Goal: Information Seeking & Learning: Find specific fact

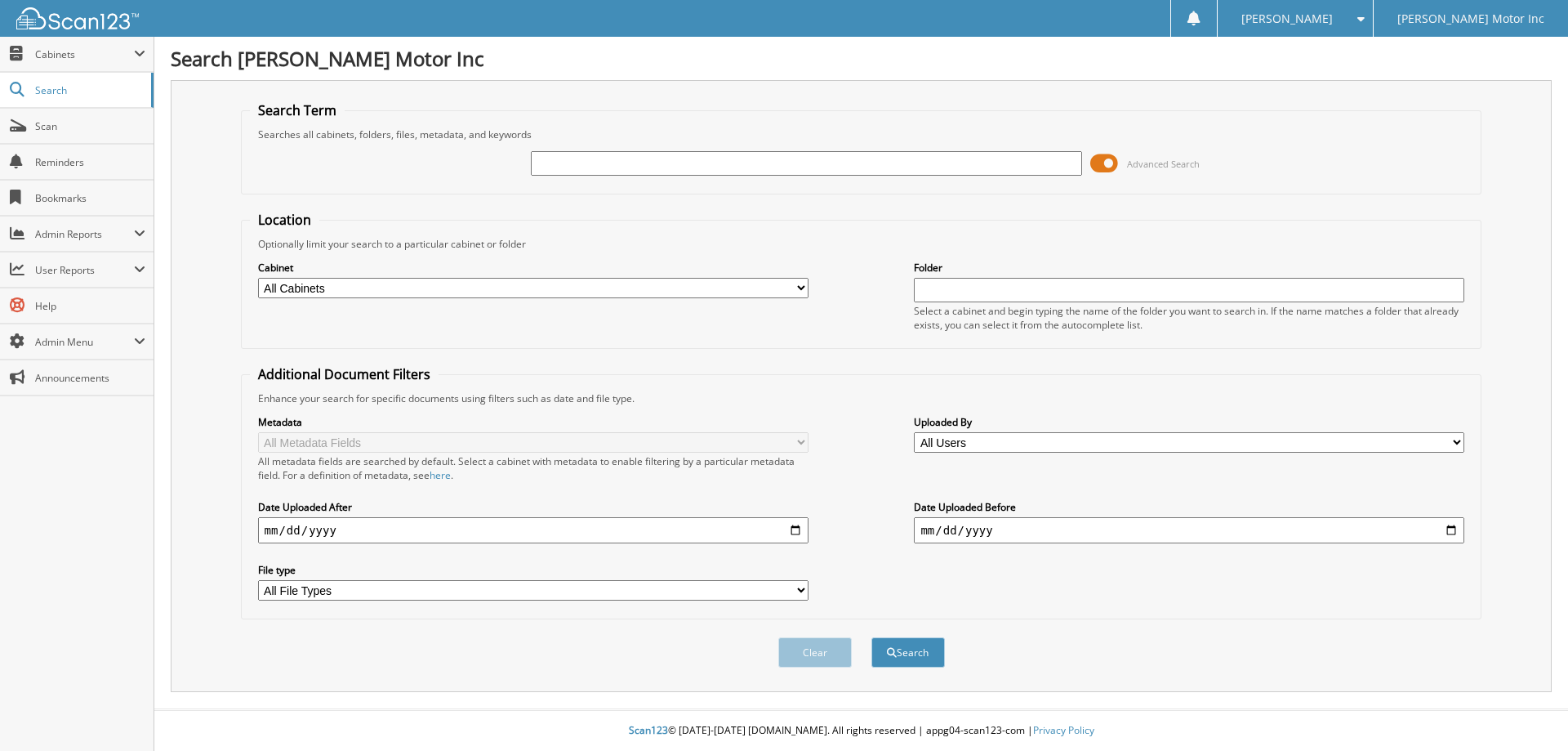
click at [1166, 163] on span "Advanced Search" at bounding box center [1162, 163] width 73 height 12
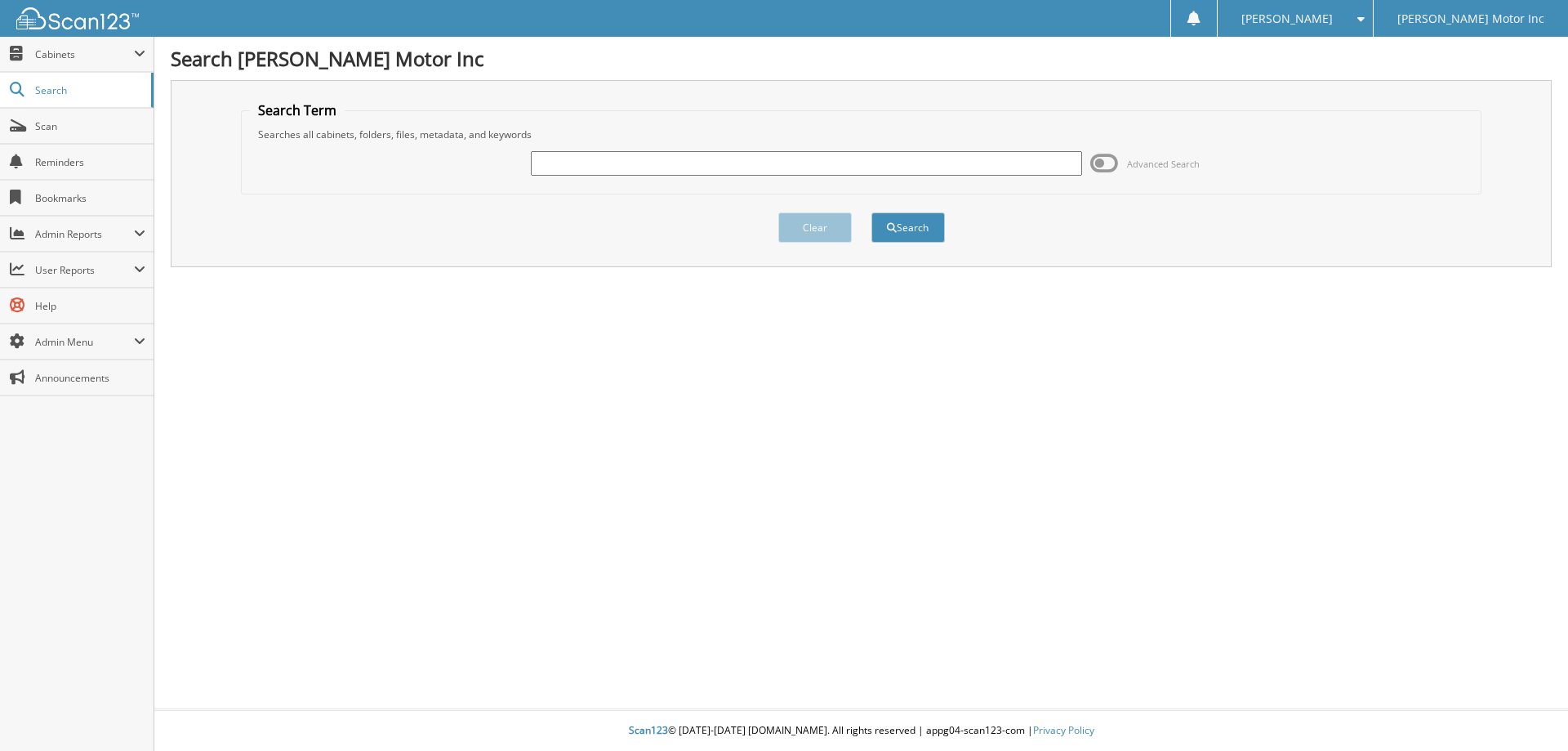
click at [587, 170] on input "text" at bounding box center [805, 163] width 550 height 25
type input "155130"
click at [893, 233] on button "Search" at bounding box center [908, 227] width 74 height 30
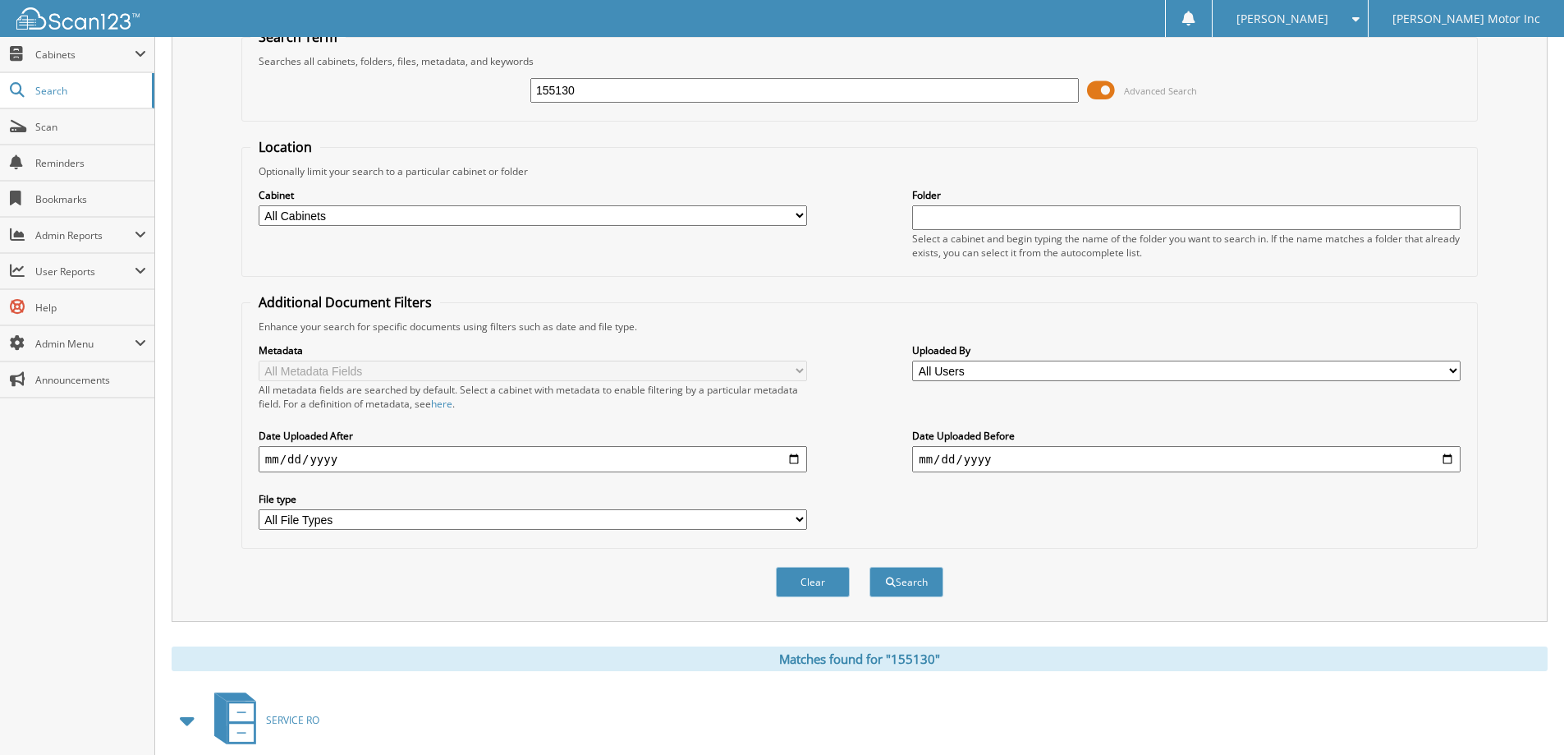
scroll to position [255, 0]
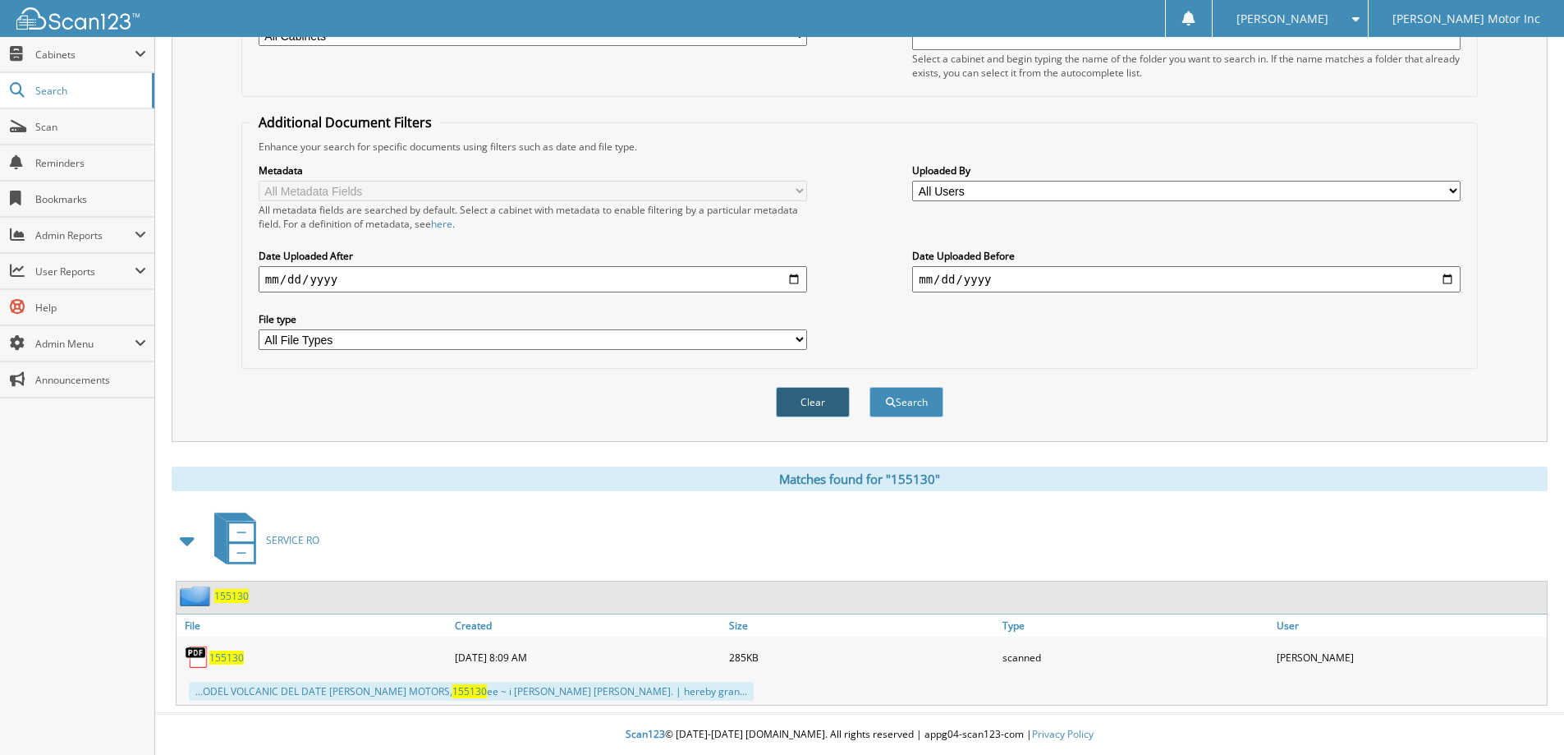
click at [809, 402] on button "Clear" at bounding box center [813, 402] width 74 height 30
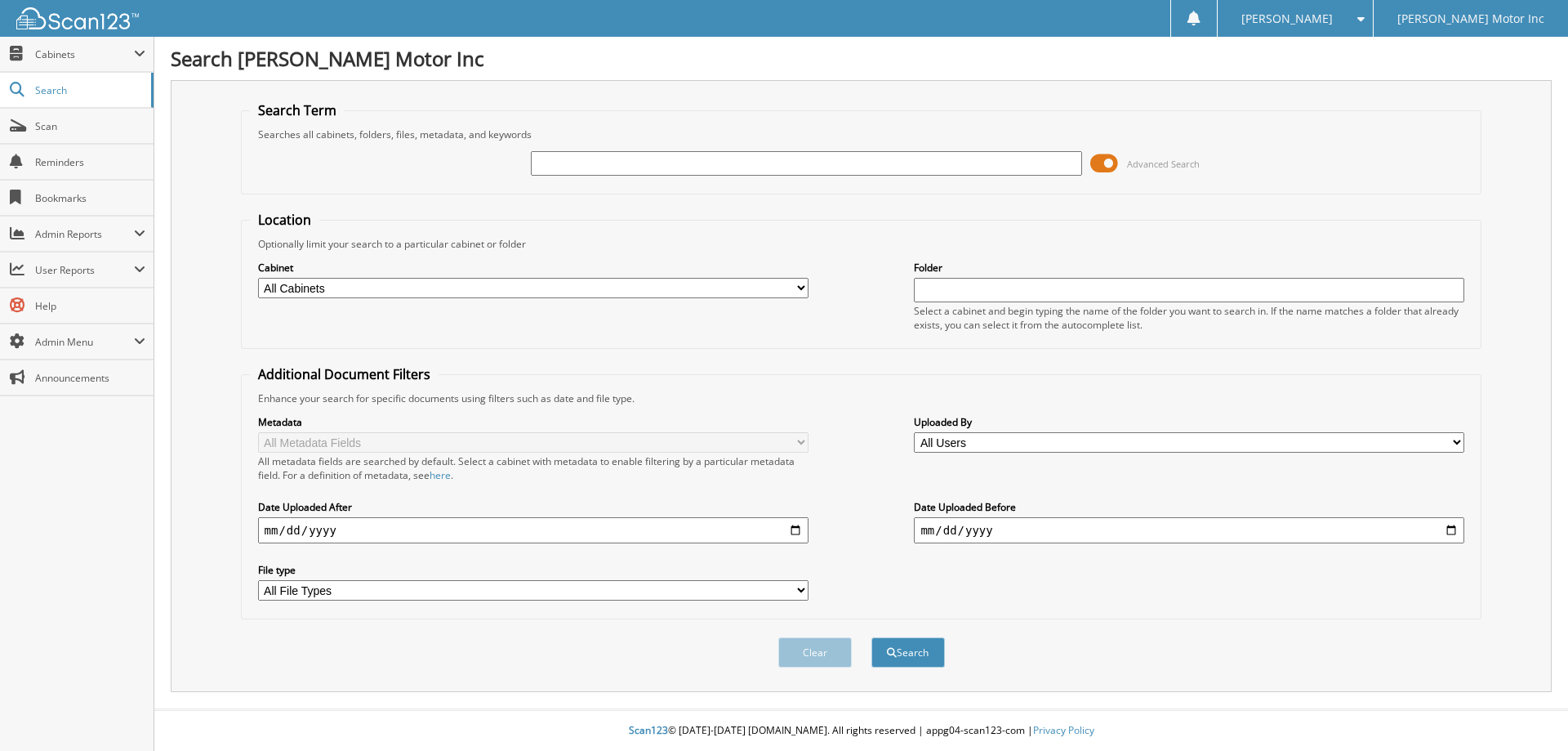
click at [1153, 164] on span "Advanced Search" at bounding box center [1162, 163] width 73 height 12
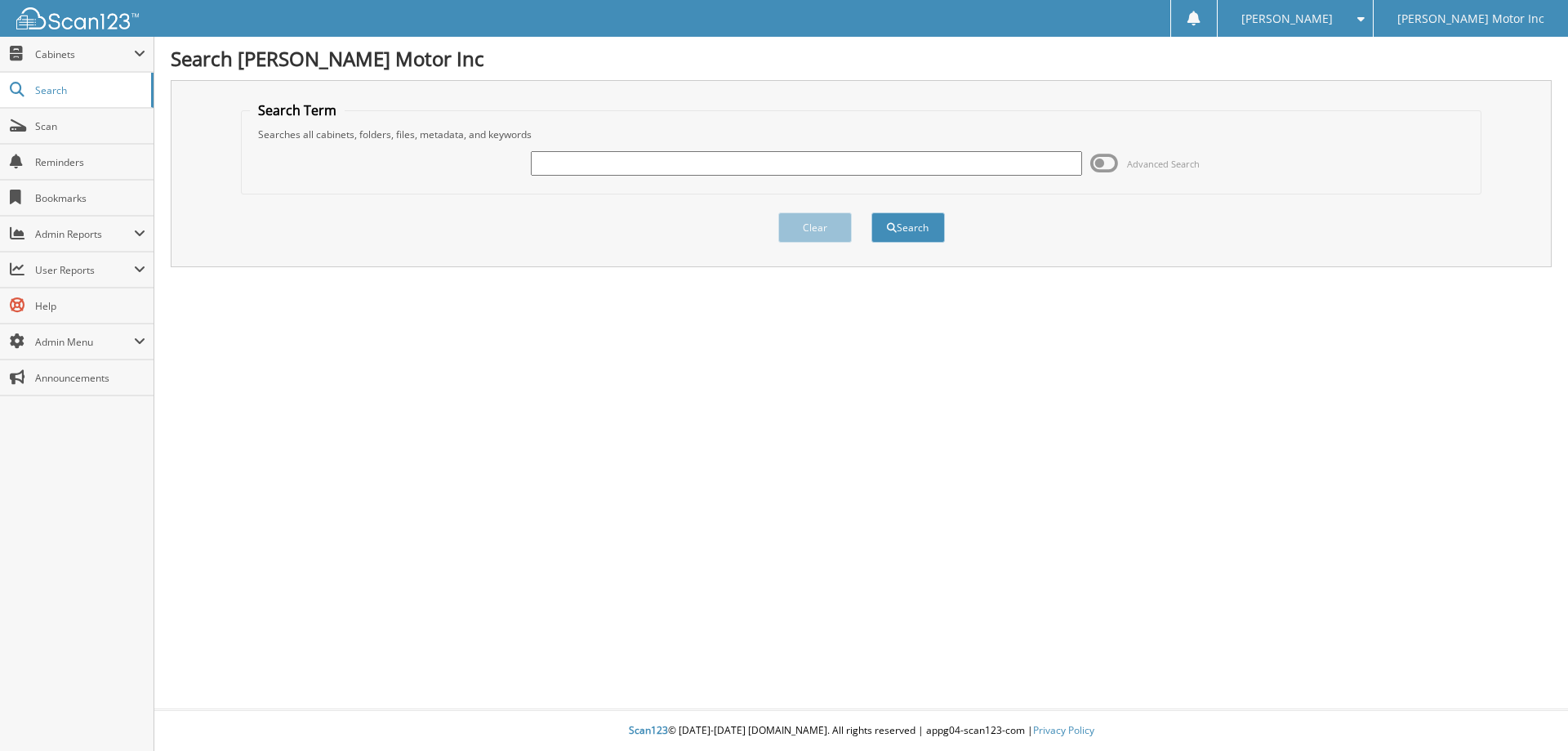
click at [601, 162] on input "text" at bounding box center [805, 163] width 550 height 25
type input "155922"
click at [913, 234] on button "Search" at bounding box center [908, 227] width 74 height 30
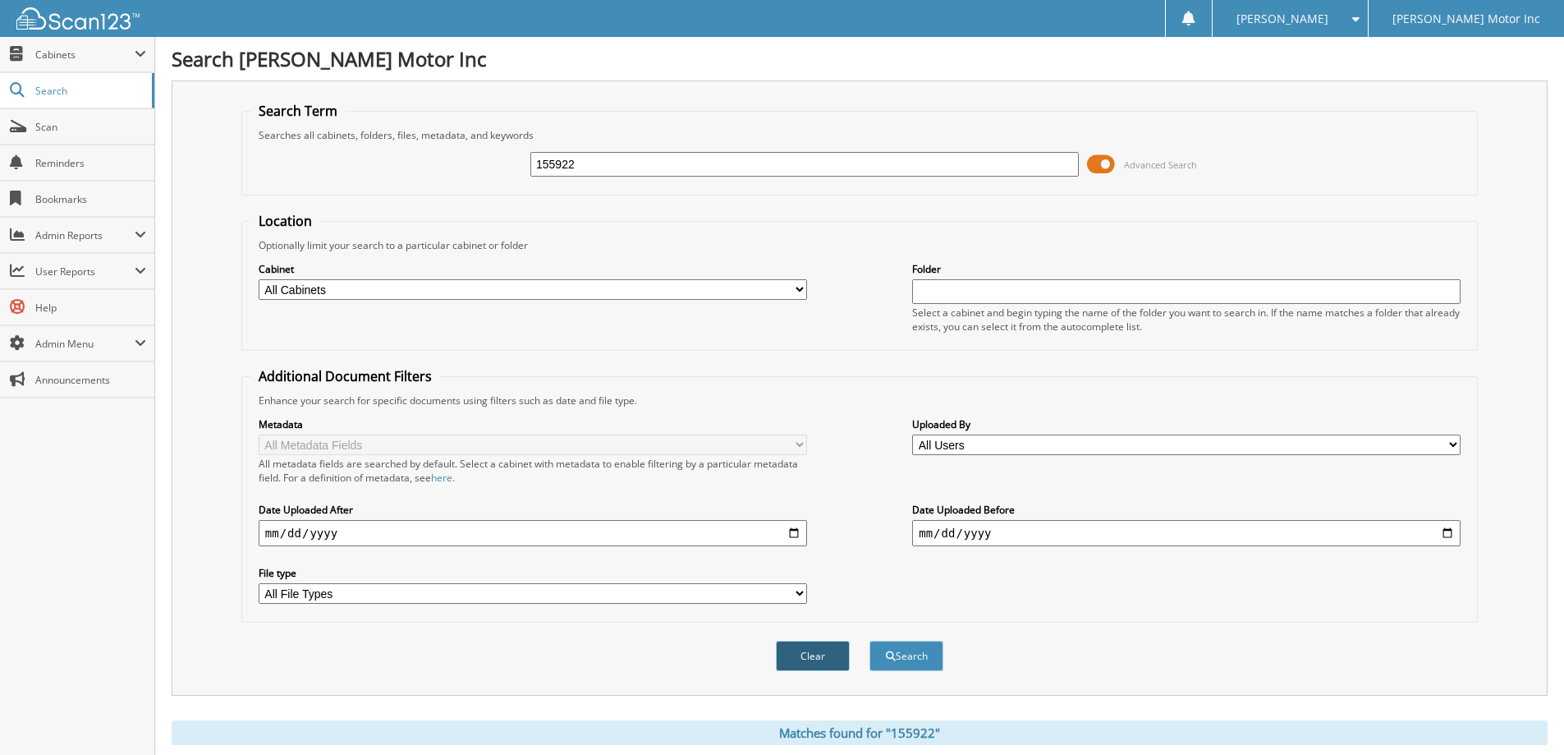
click at [804, 649] on button "Clear" at bounding box center [813, 655] width 74 height 30
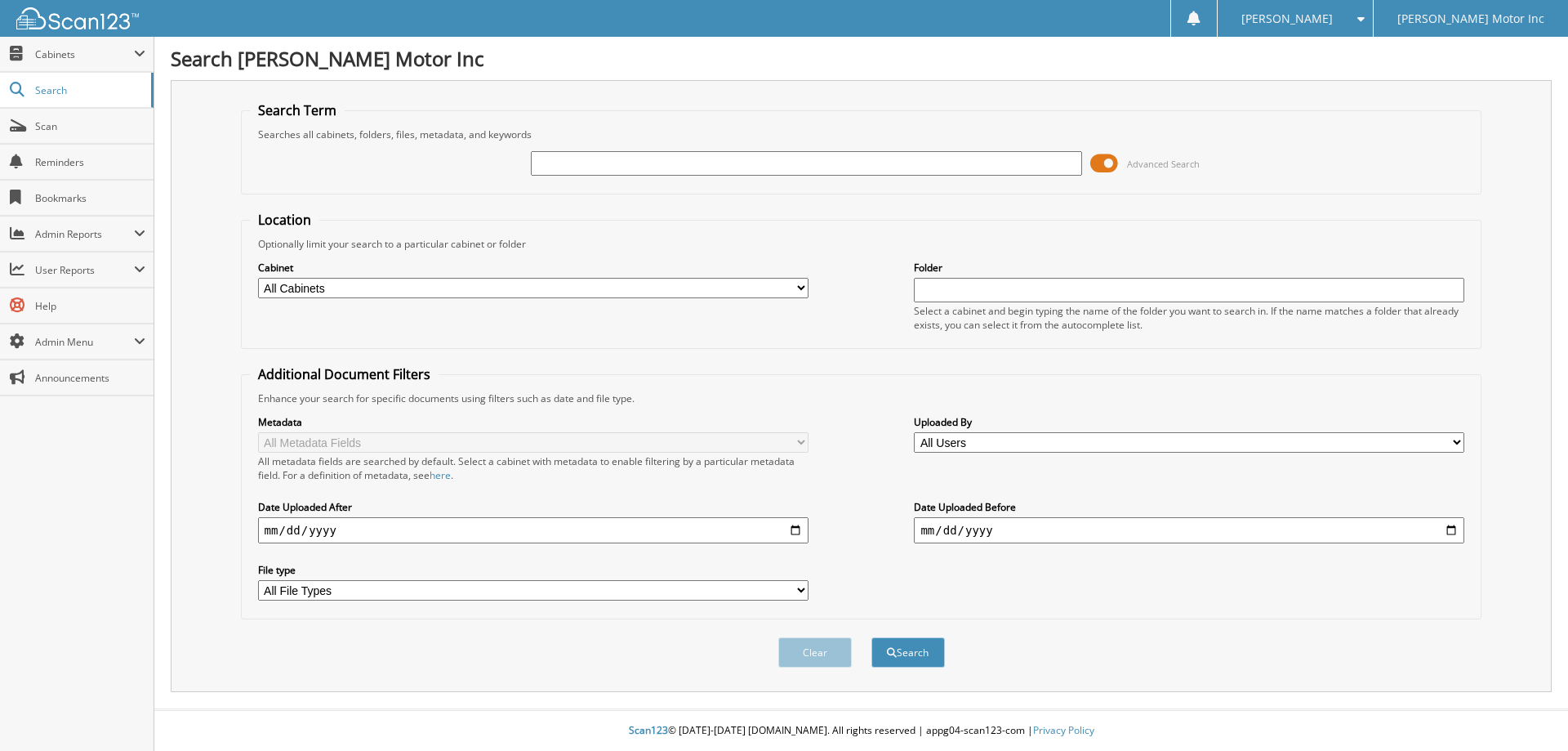
click at [1150, 165] on span "Advanced Search" at bounding box center [1162, 163] width 73 height 12
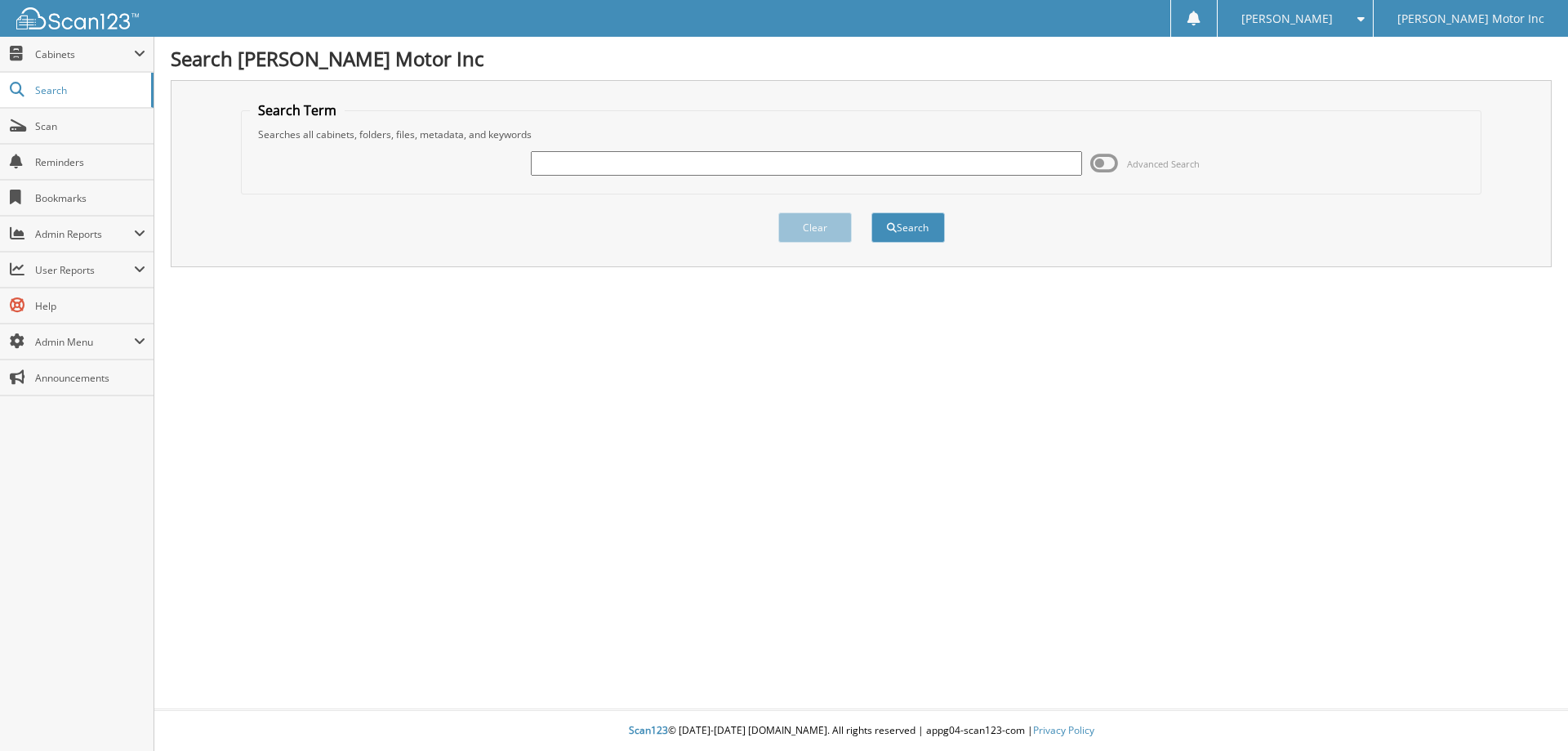
click at [618, 162] on input "text" at bounding box center [805, 163] width 550 height 25
type input "156029"
click at [901, 227] on button "Search" at bounding box center [908, 227] width 74 height 30
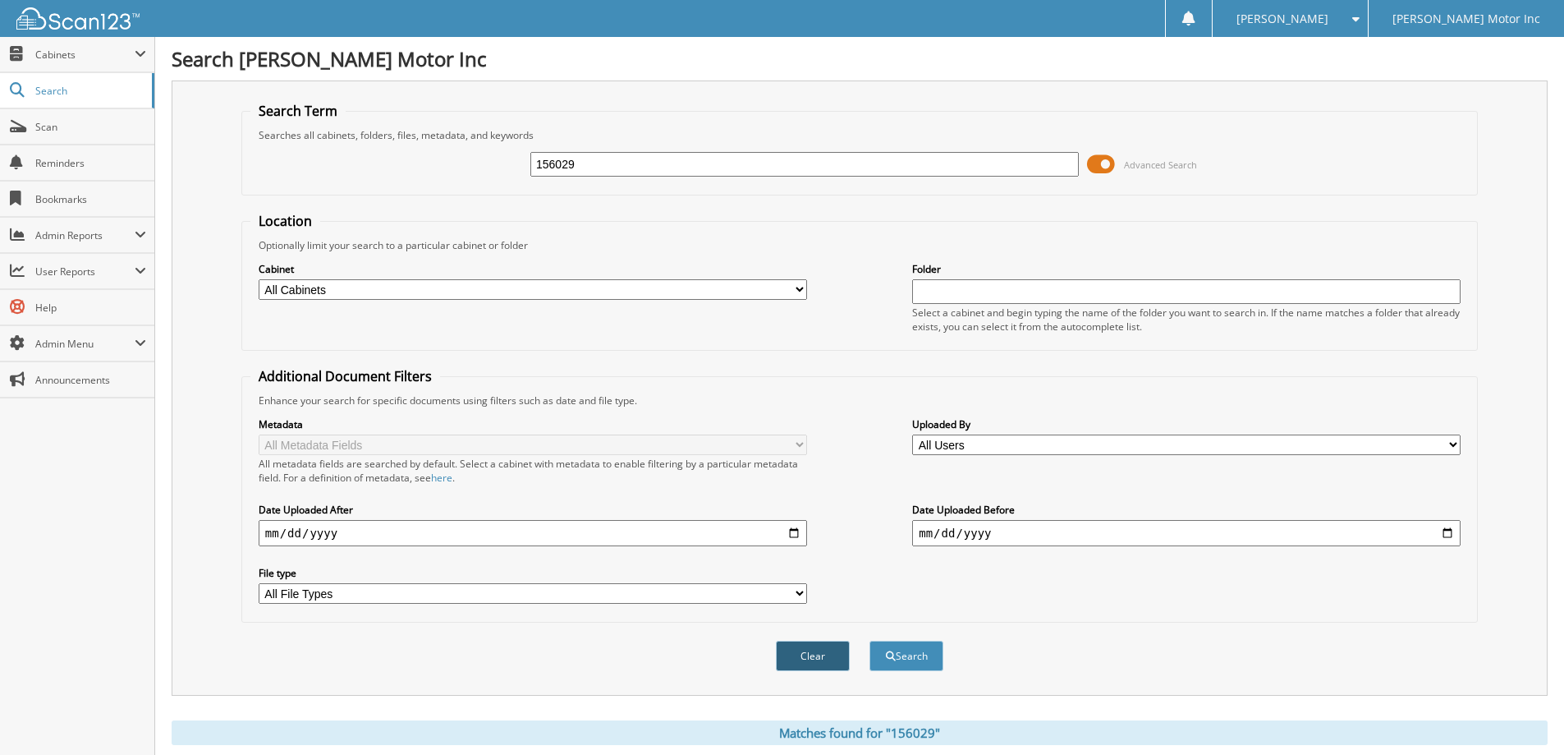
click at [825, 654] on button "Clear" at bounding box center [813, 655] width 74 height 30
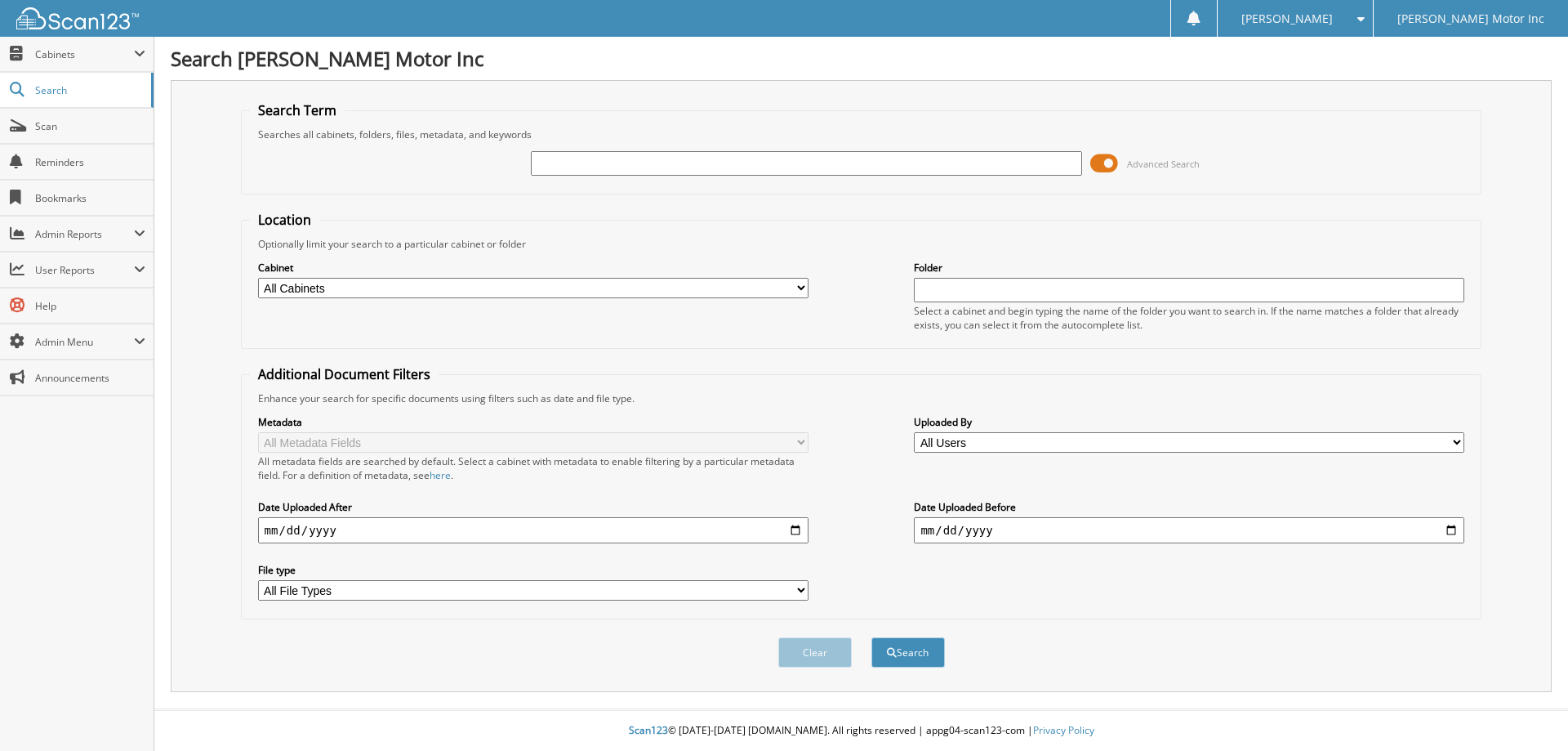
click at [1153, 161] on span "Advanced Search" at bounding box center [1162, 163] width 73 height 12
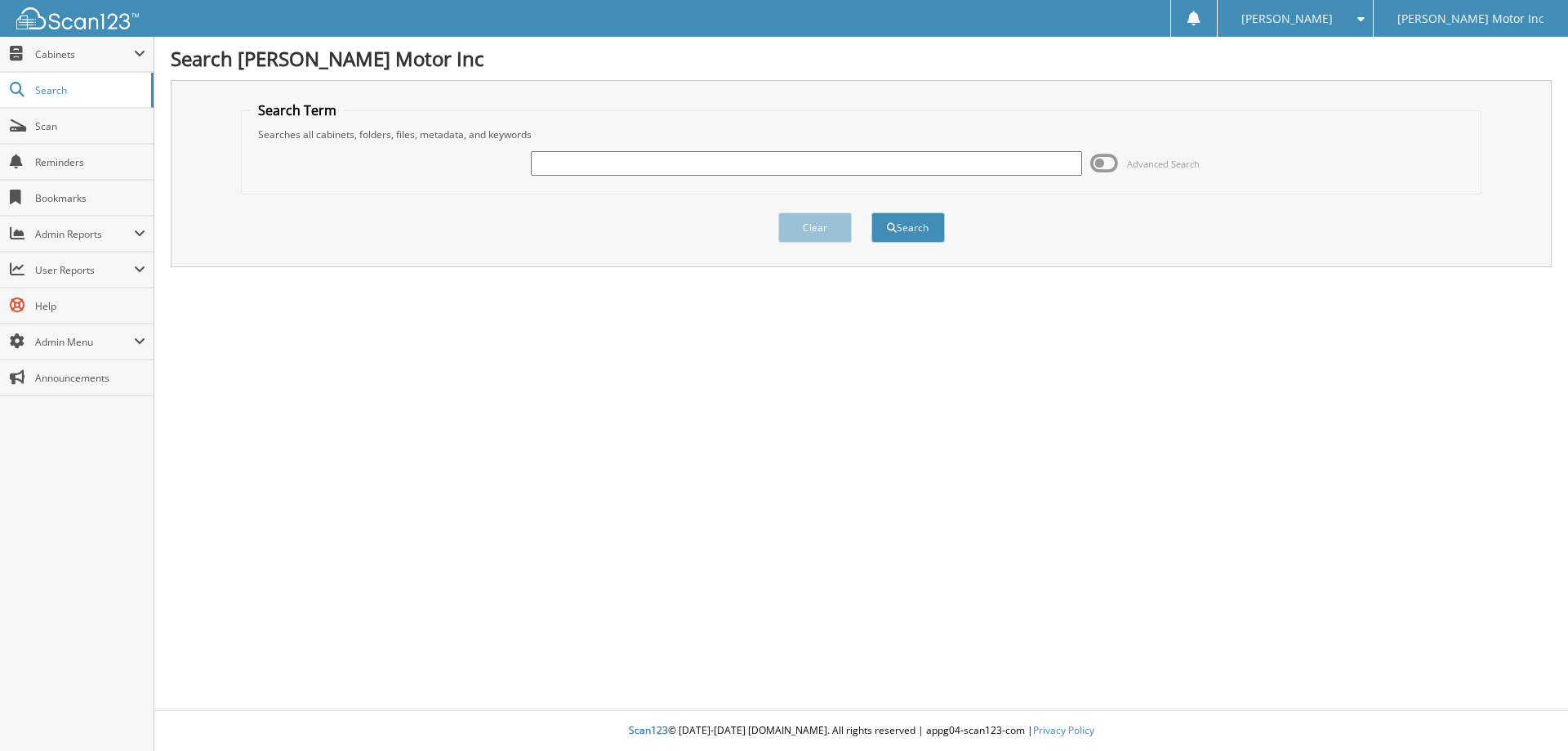
click at [655, 162] on input "text" at bounding box center [805, 163] width 550 height 25
type input "156041"
click at [915, 233] on button "Search" at bounding box center [908, 227] width 74 height 30
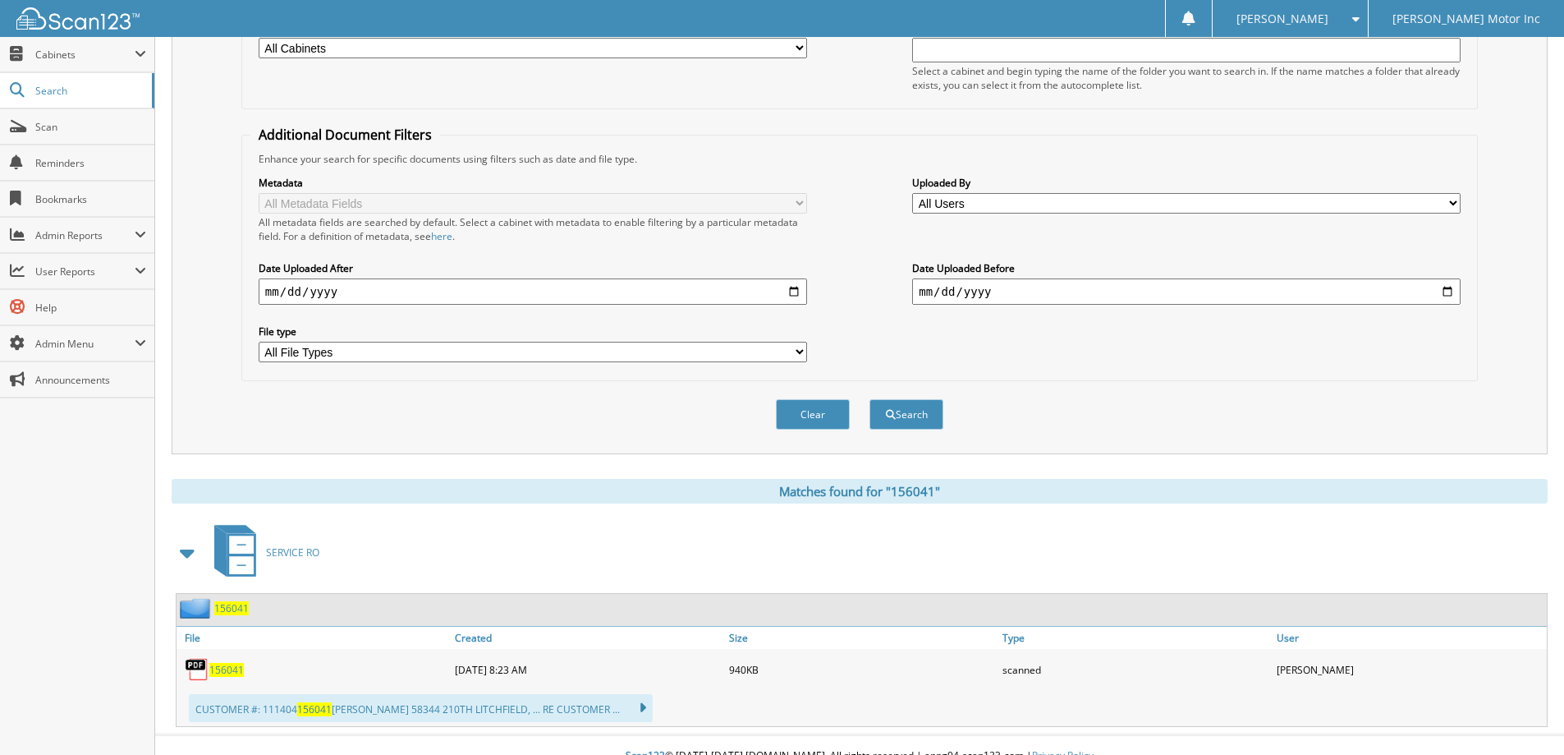
scroll to position [246, 0]
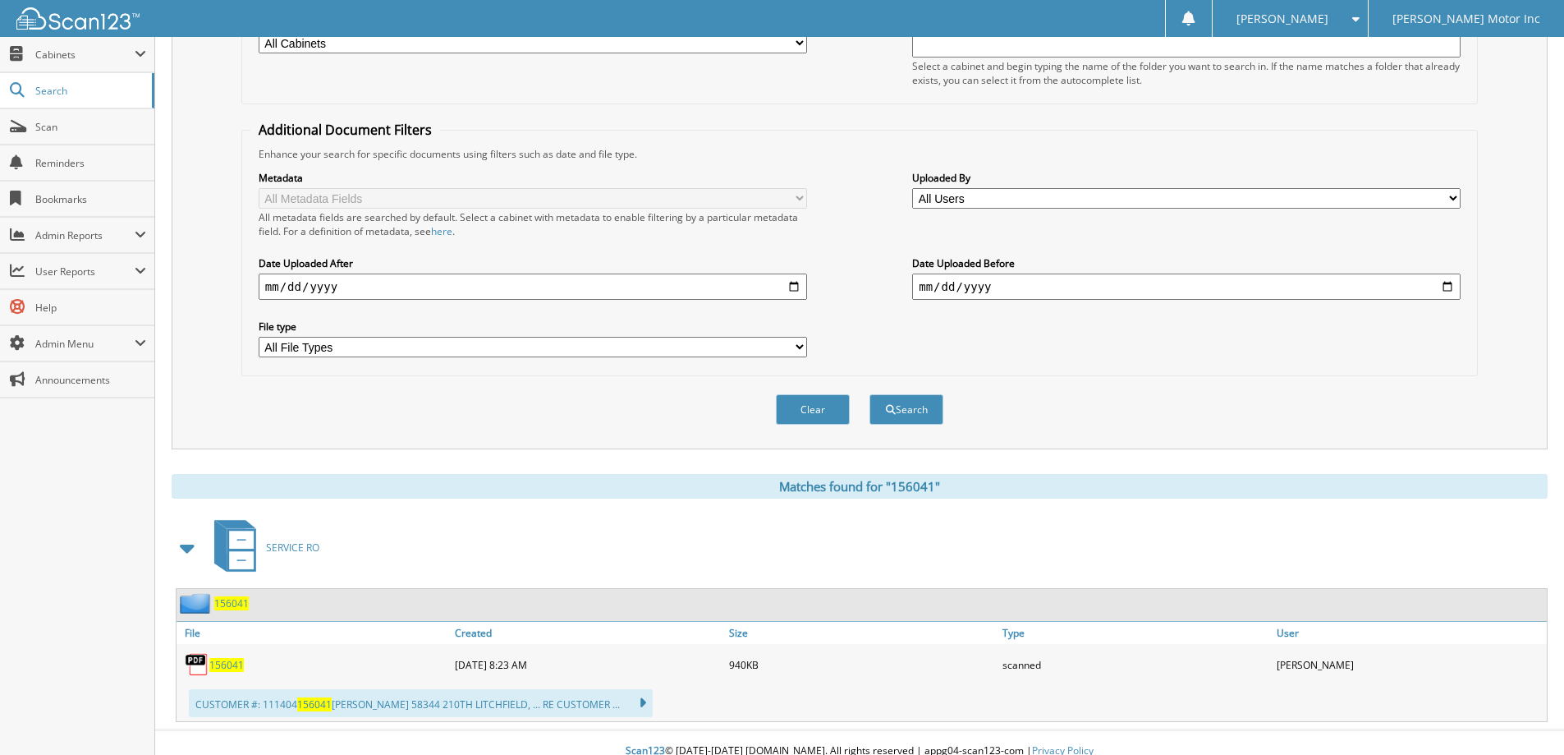
click at [836, 411] on button "Clear" at bounding box center [813, 409] width 74 height 30
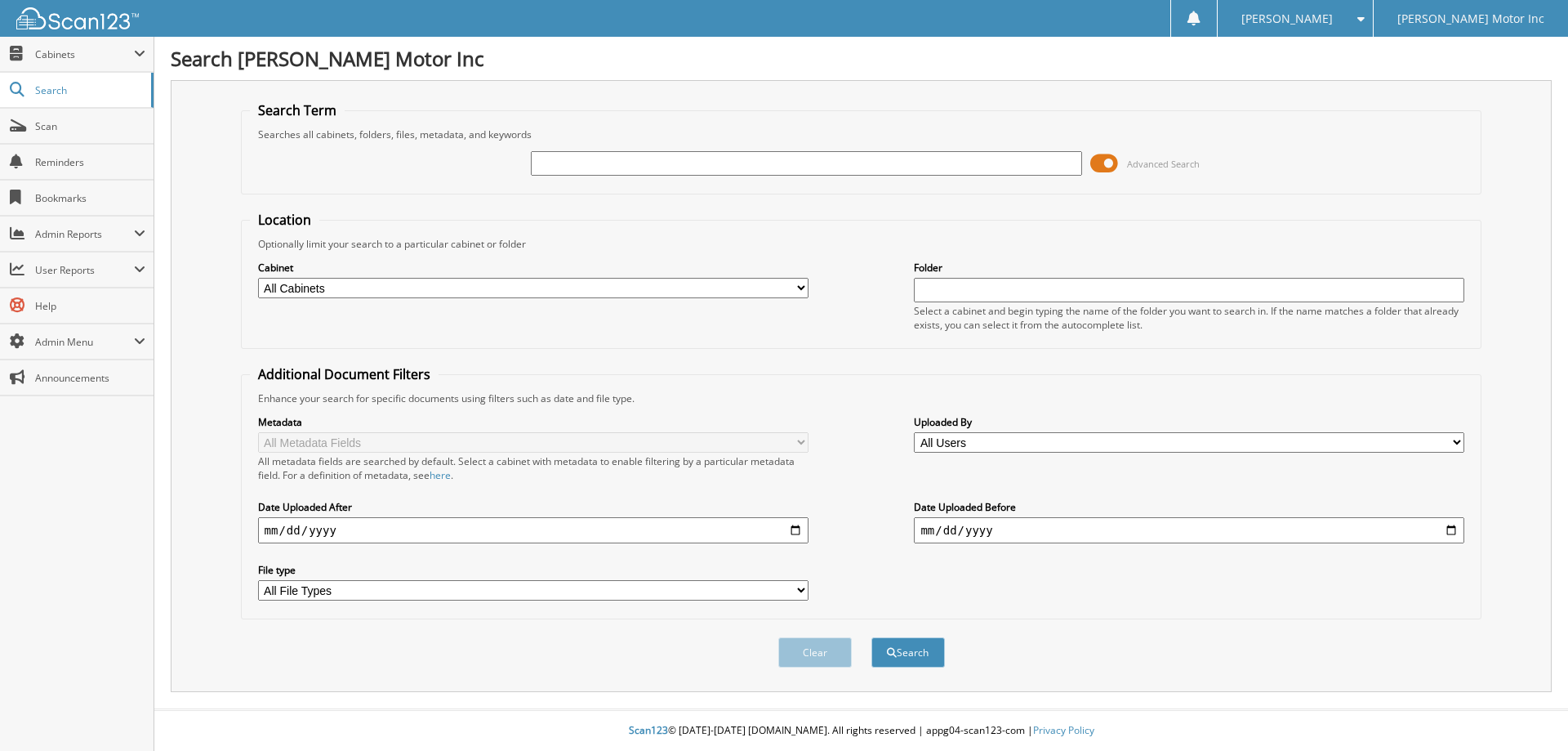
click at [1144, 162] on span "Advanced Search" at bounding box center [1162, 163] width 73 height 12
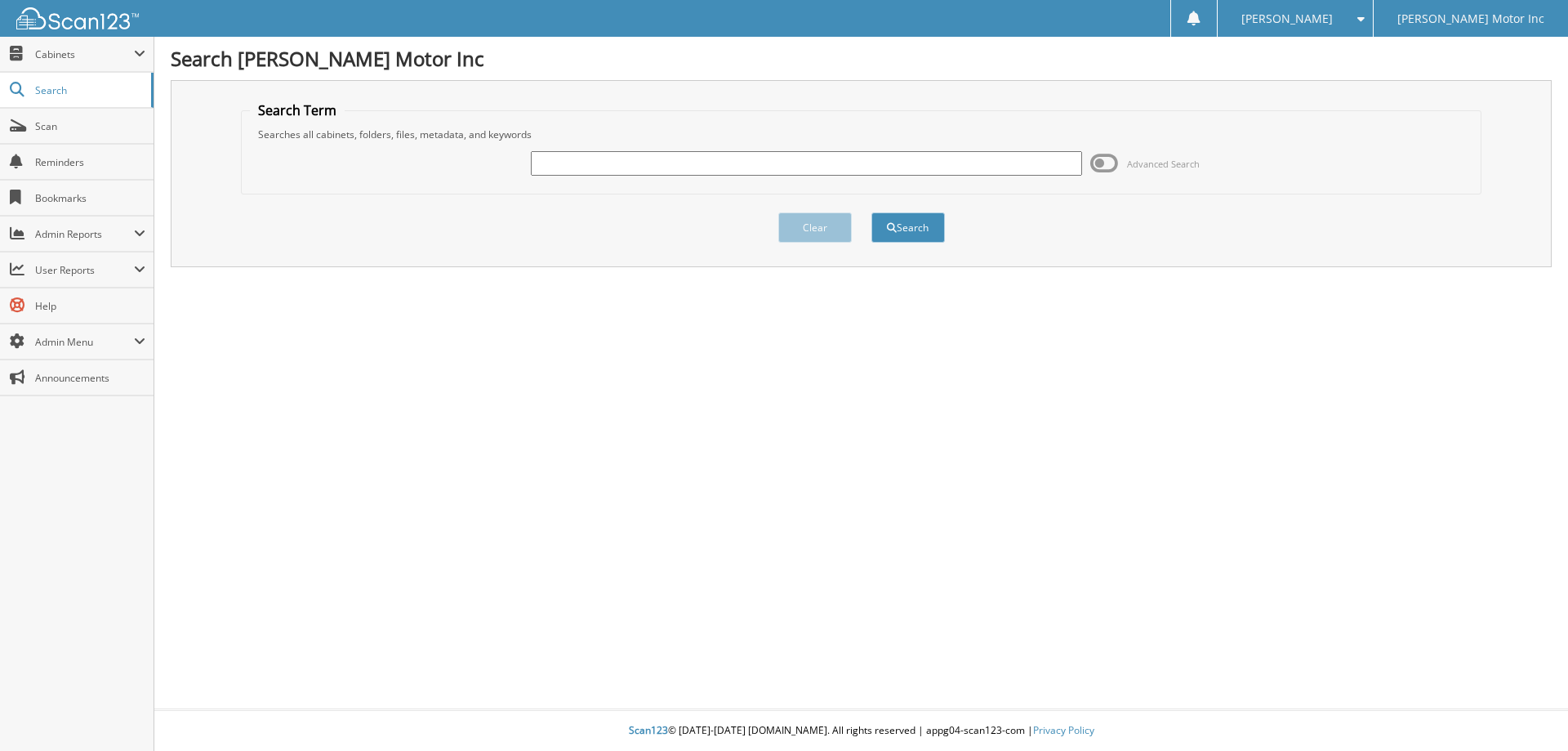
click at [656, 160] on input "text" at bounding box center [805, 163] width 550 height 25
type input "156051"
click at [915, 234] on button "Search" at bounding box center [908, 227] width 74 height 30
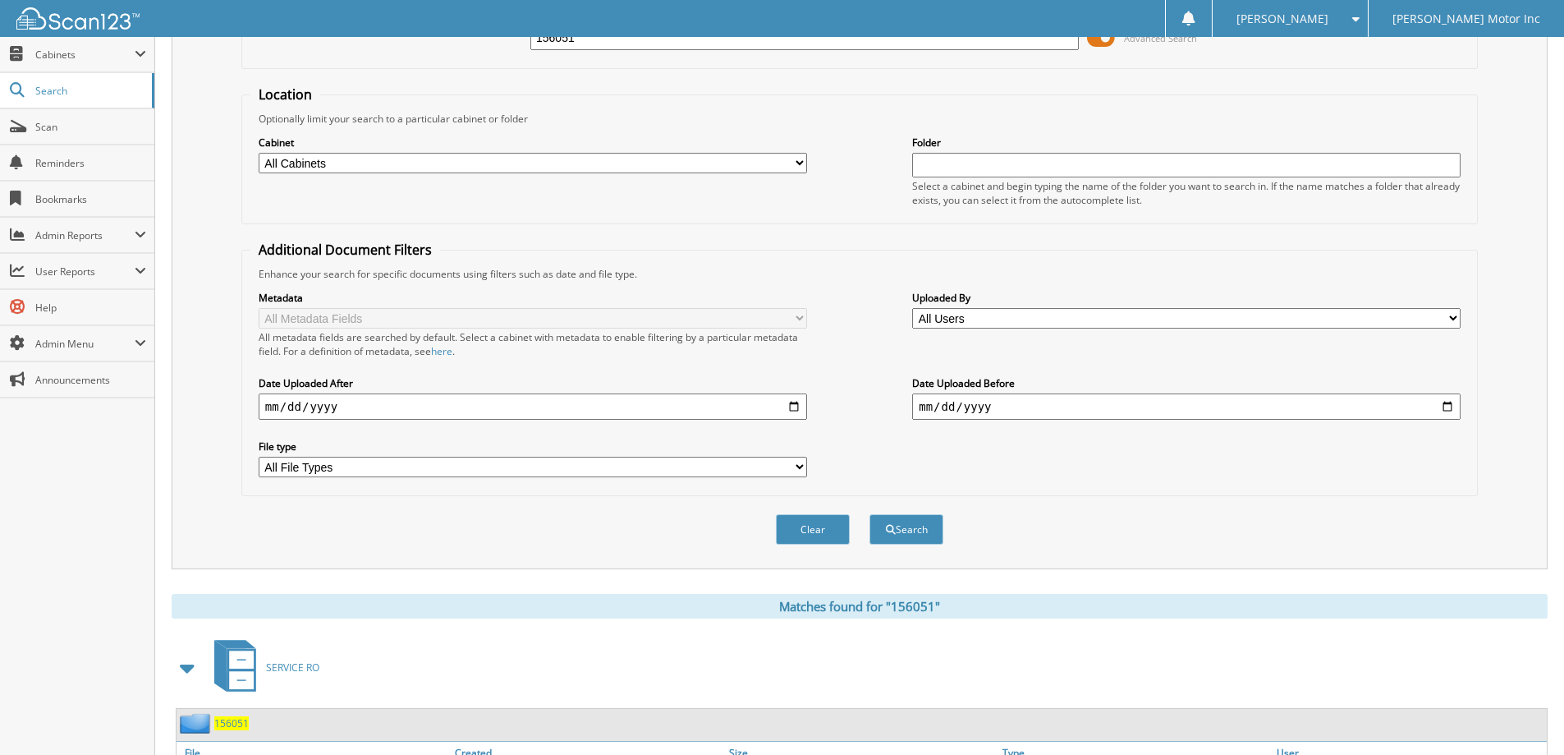
scroll to position [246, 0]
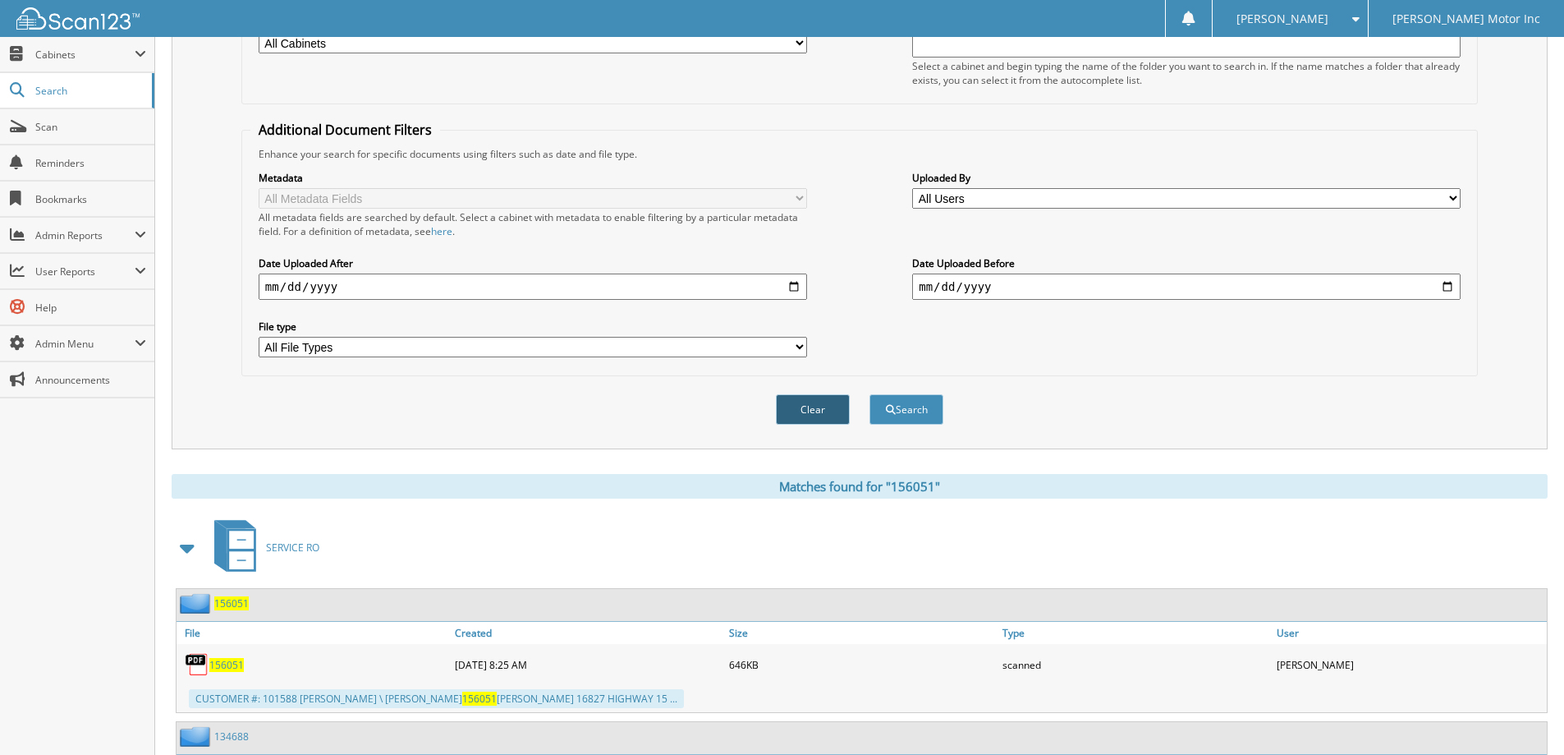
click at [831, 402] on button "Clear" at bounding box center [813, 409] width 74 height 30
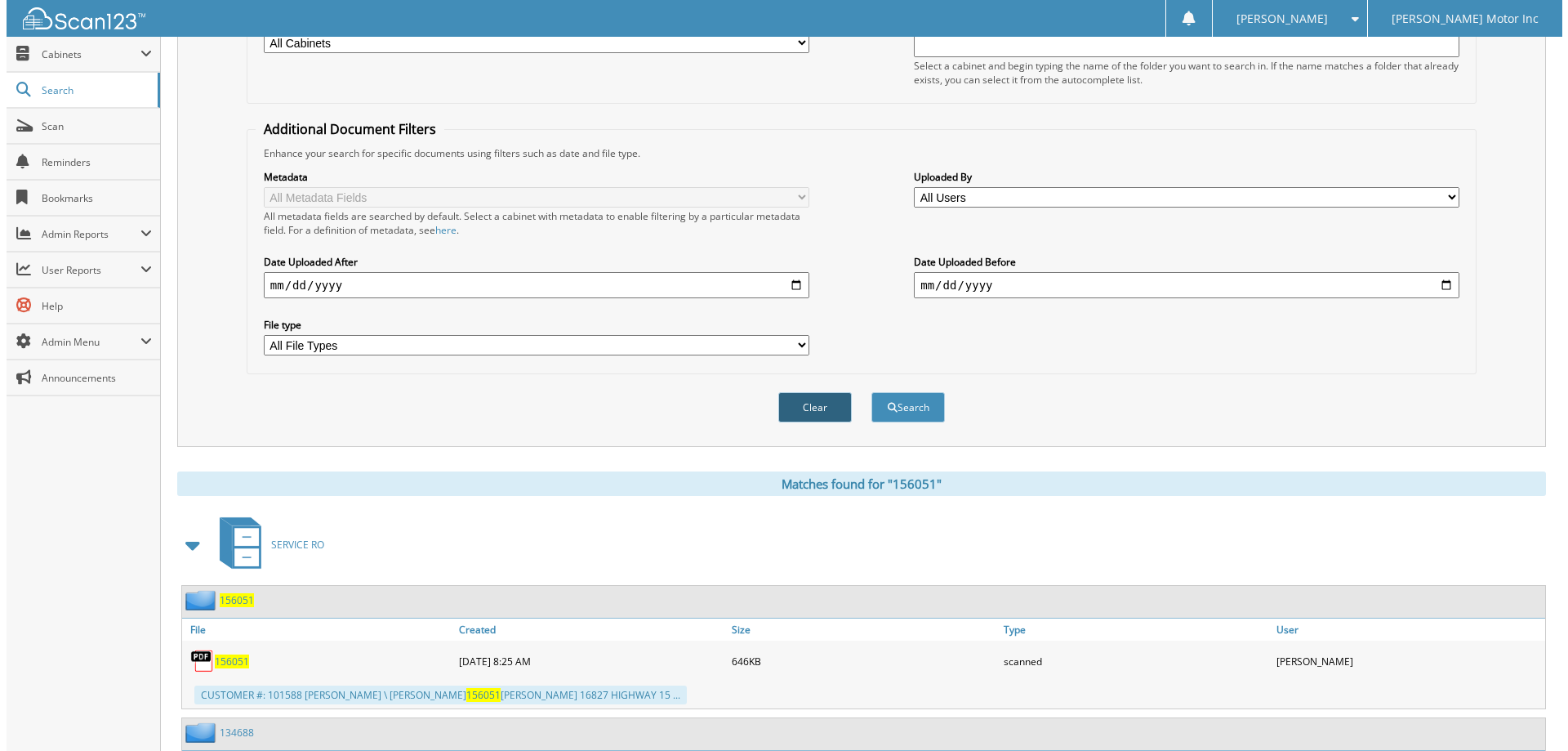
scroll to position [0, 0]
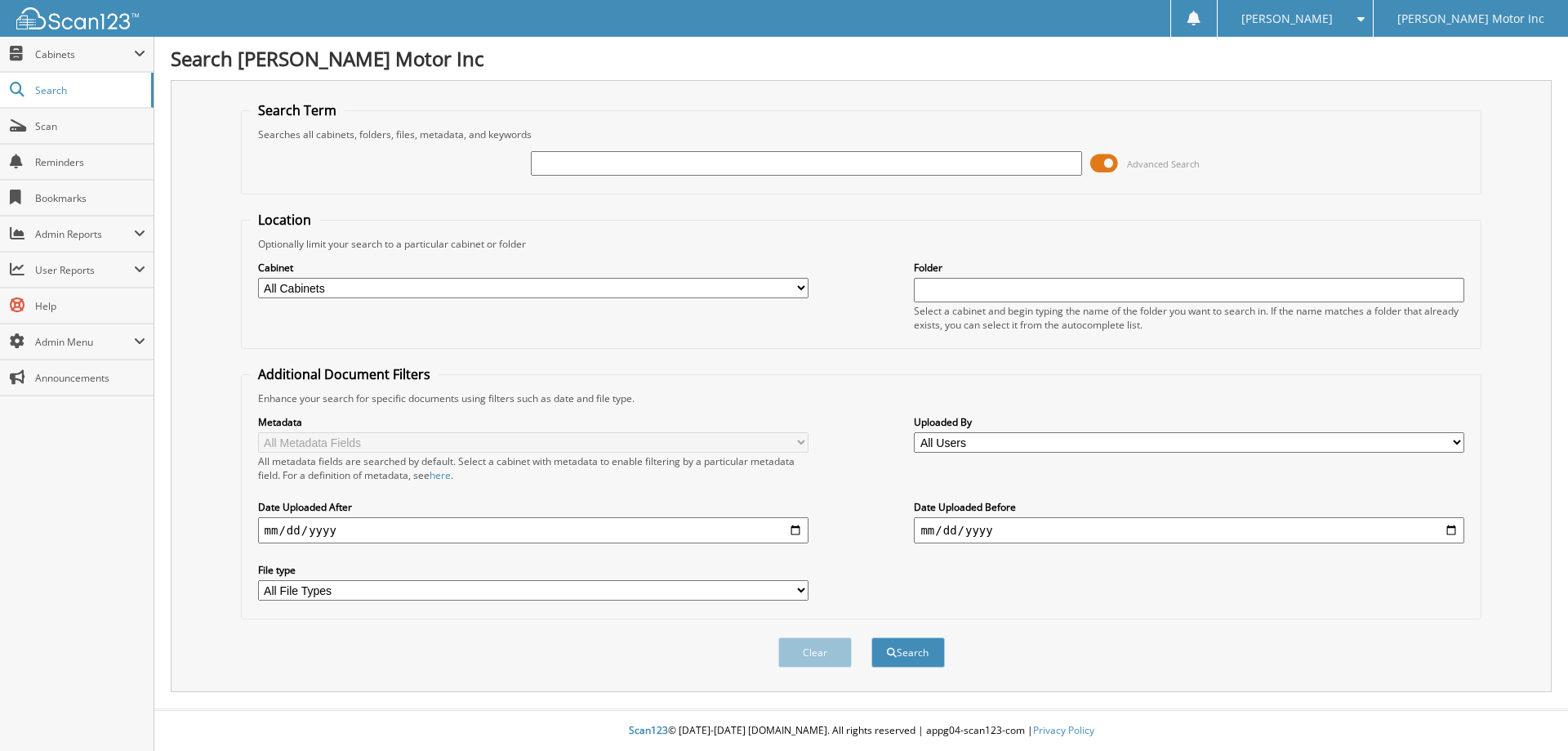
click at [1161, 164] on span "Advanced Search" at bounding box center [1162, 163] width 73 height 12
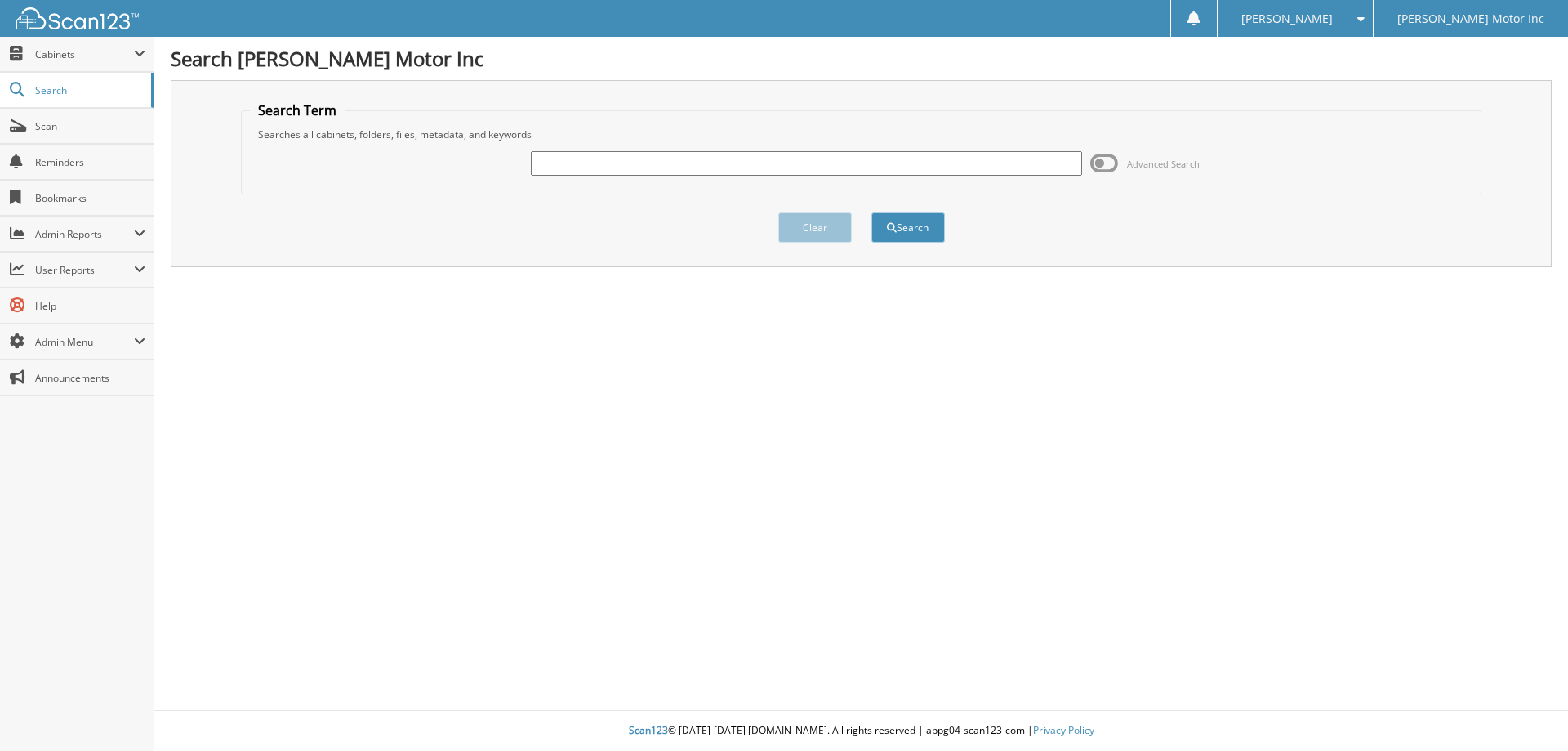
click at [649, 167] on input "text" at bounding box center [805, 163] width 550 height 25
type input "156056"
click at [911, 231] on button "Search" at bounding box center [908, 227] width 74 height 30
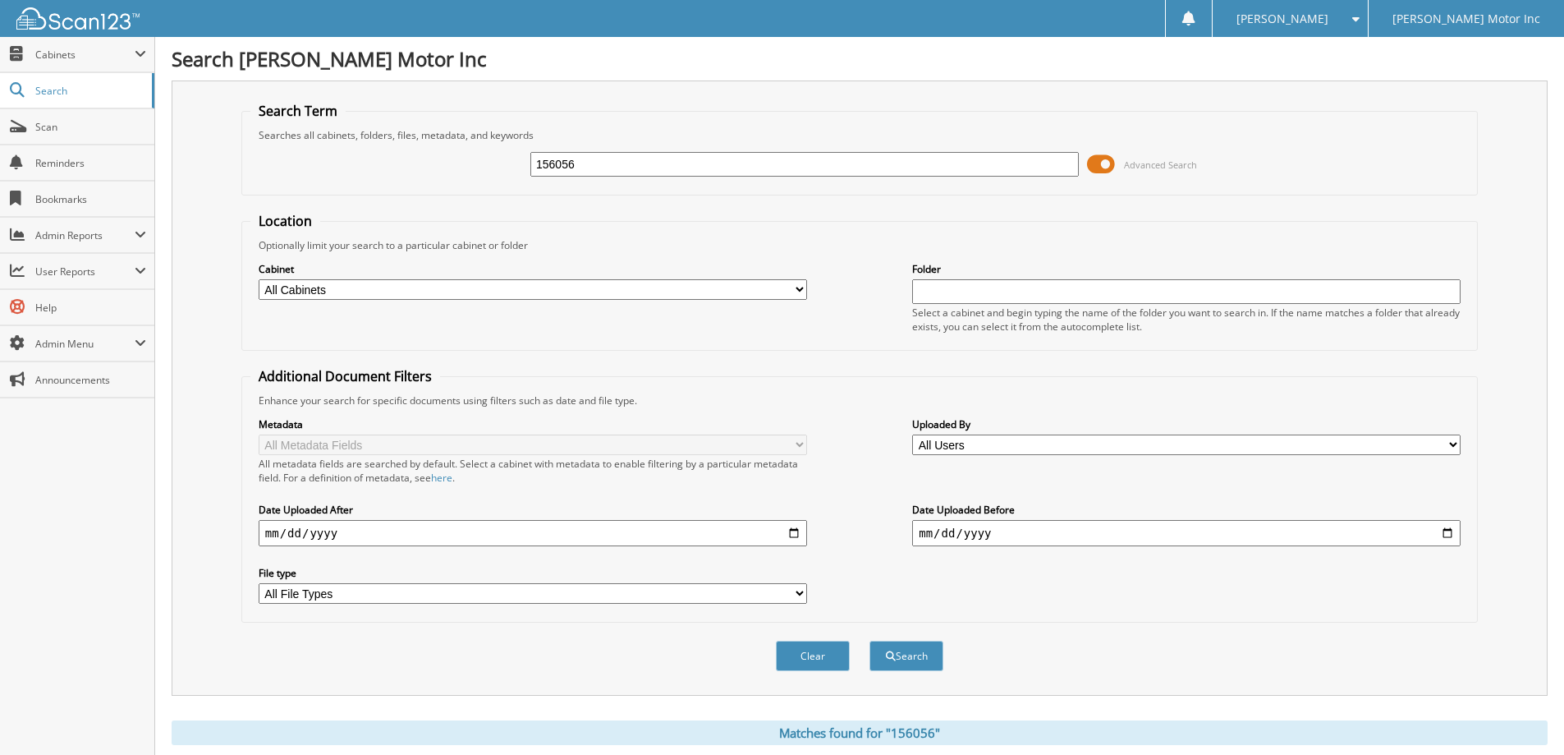
click at [1360, 13] on span at bounding box center [1352, 18] width 16 height 11
click at [1360, 80] on link "Logout" at bounding box center [1290, 80] width 155 height 29
